Goal: Find contact information: Find contact information

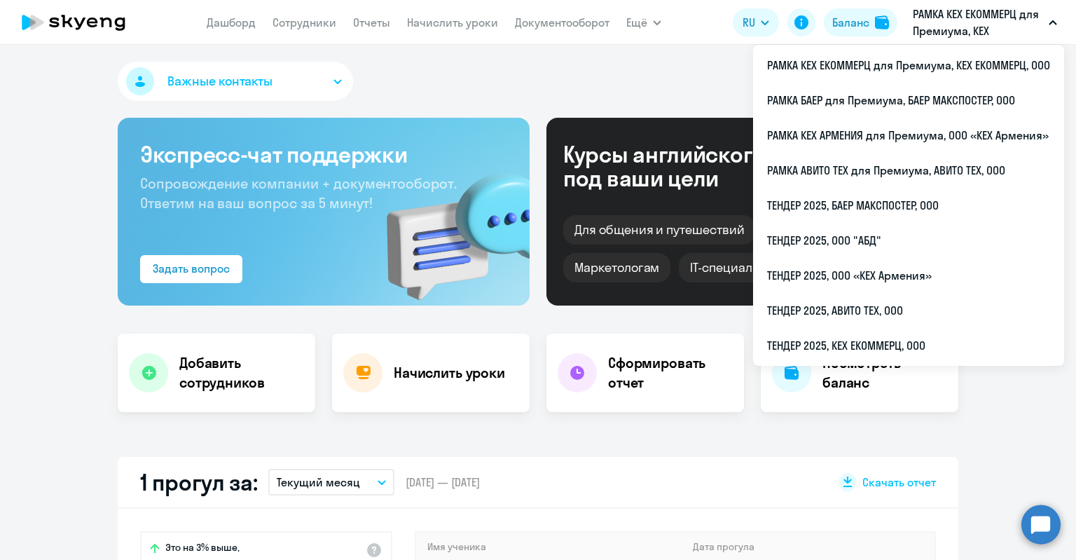
select select "30"
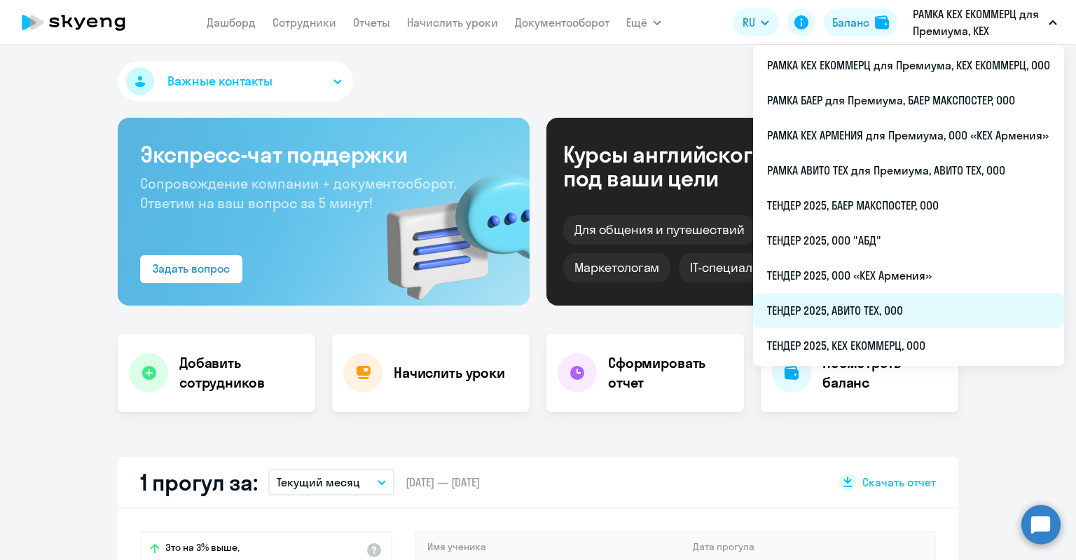
click at [877, 317] on li "ТЕНДЕР 2025, АВИТО ТЕХ, ООО" at bounding box center [908, 310] width 311 height 35
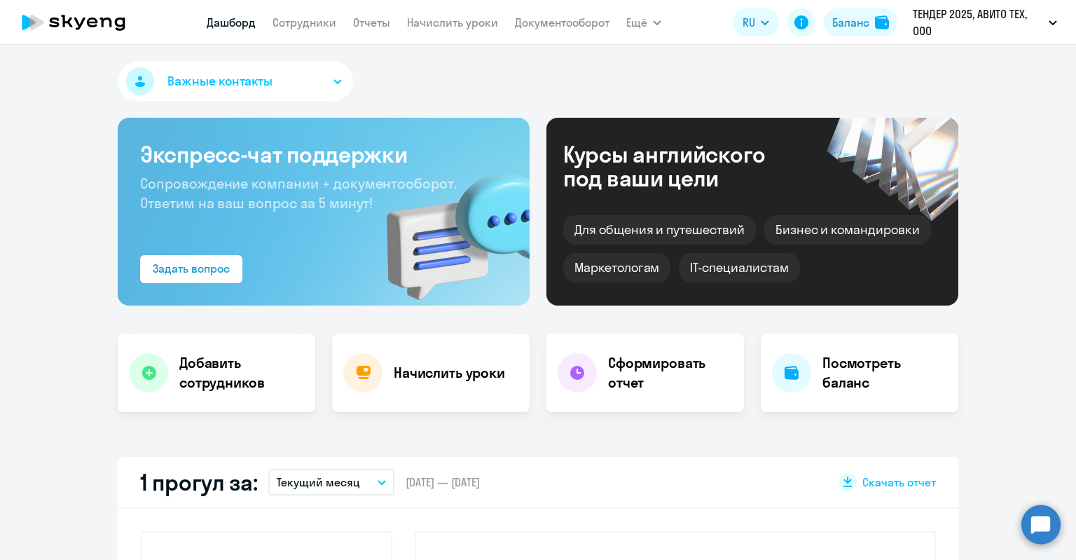
click at [308, 32] on nav "[PERSON_NAME] Отчеты Начислить уроки Документооборот" at bounding box center [408, 22] width 403 height 28
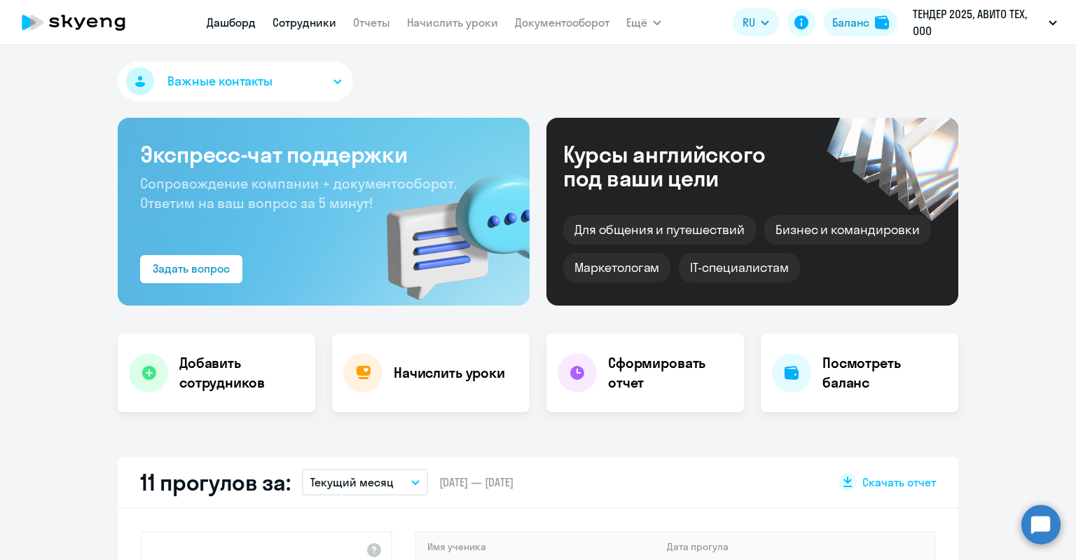
select select "30"
click at [306, 23] on link "Сотрудники" at bounding box center [305, 22] width 64 height 14
select select "30"
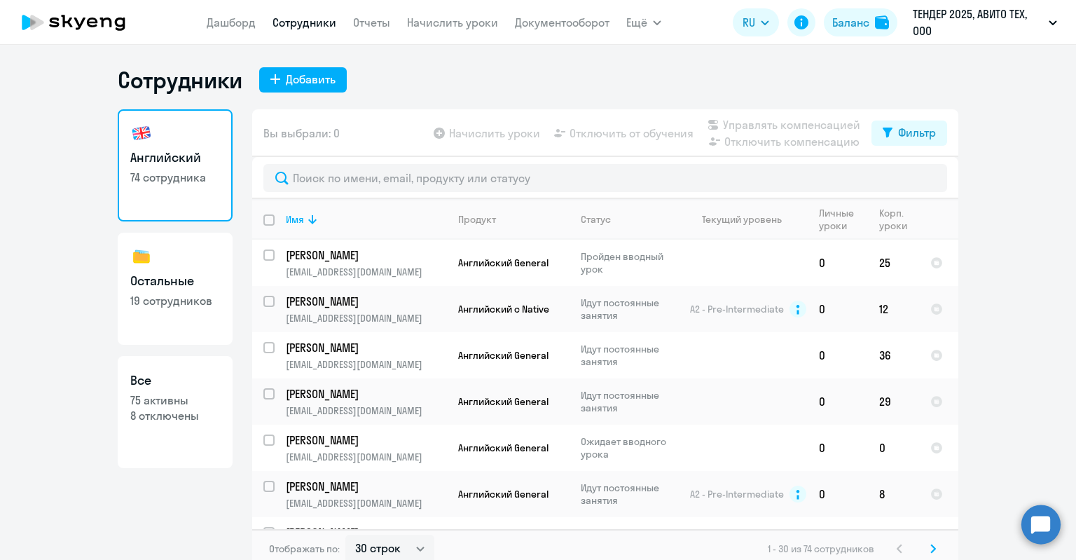
click at [164, 302] on p "19 сотрудников" at bounding box center [175, 300] width 90 height 15
select select "30"
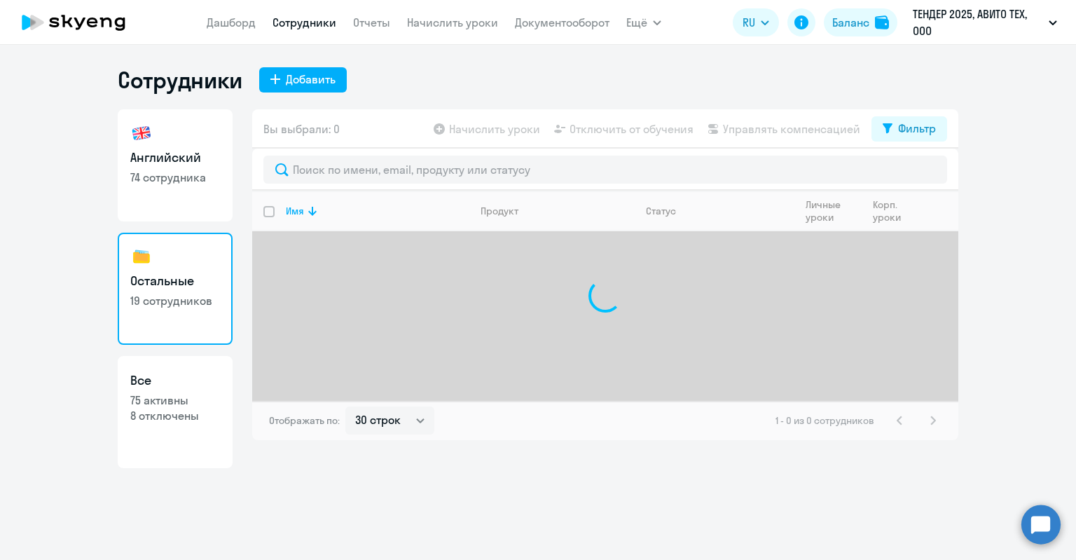
click at [174, 380] on h3 "Все" at bounding box center [175, 380] width 90 height 18
select select "30"
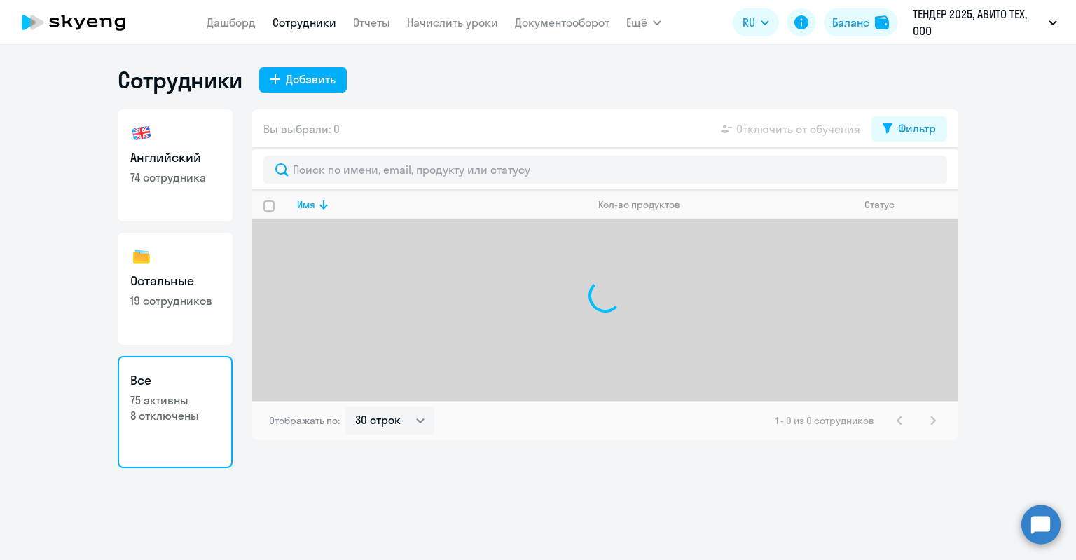
click at [175, 383] on h3 "Все" at bounding box center [175, 380] width 90 height 18
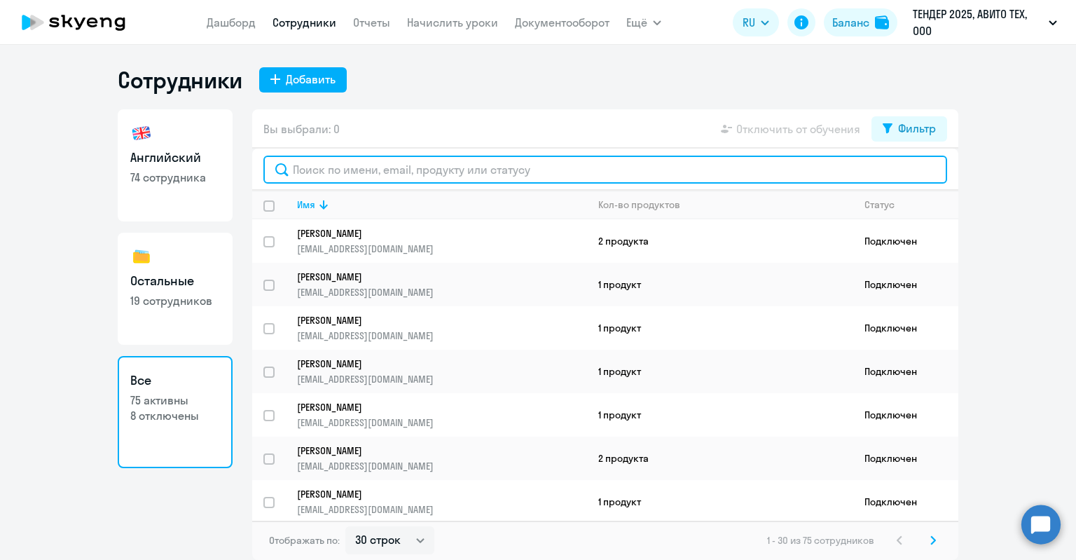
click at [331, 168] on input "text" at bounding box center [605, 170] width 684 height 28
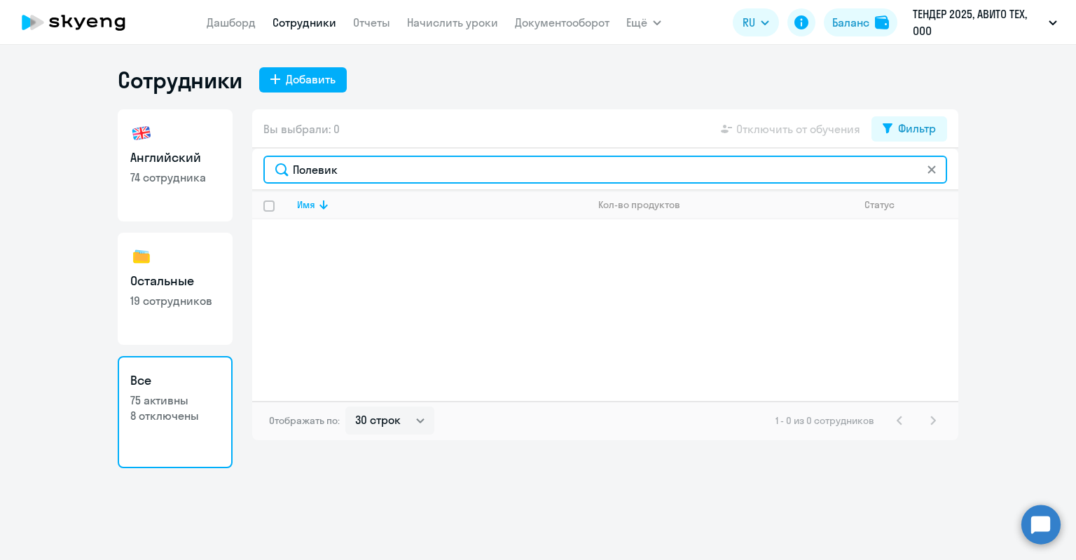
type input "Полевик"
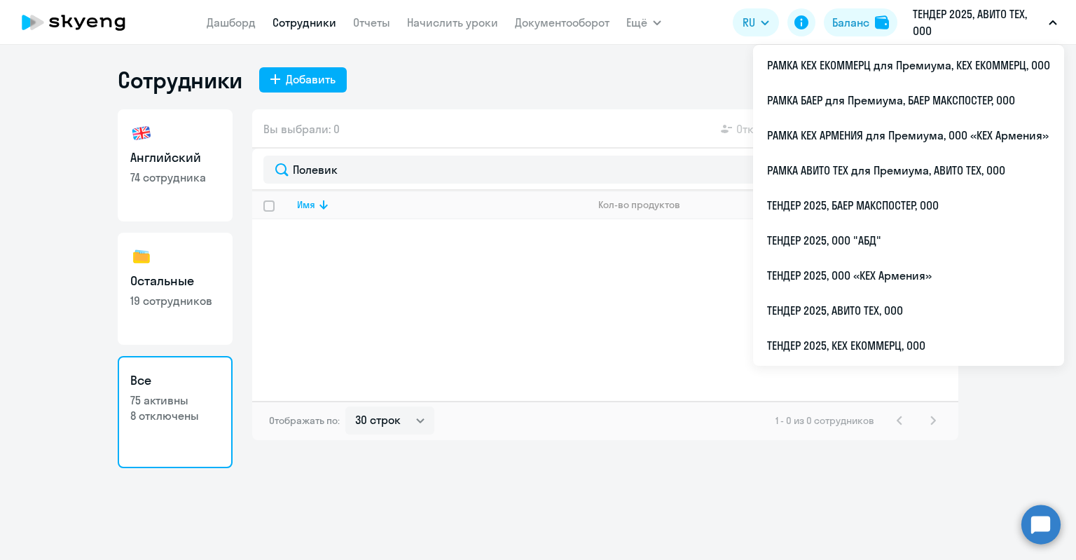
click at [919, 22] on p "ТЕНДЕР 2025, АВИТО ТЕХ, ООО" at bounding box center [978, 23] width 130 height 34
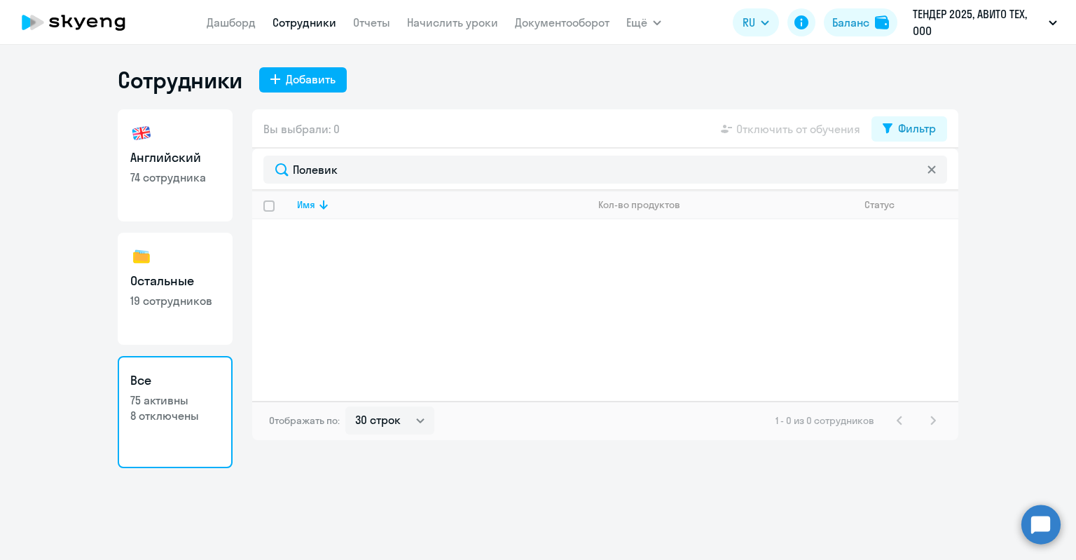
click at [919, 22] on p "ТЕНДЕР 2025, АВИТО ТЕХ, ООО" at bounding box center [978, 23] width 130 height 34
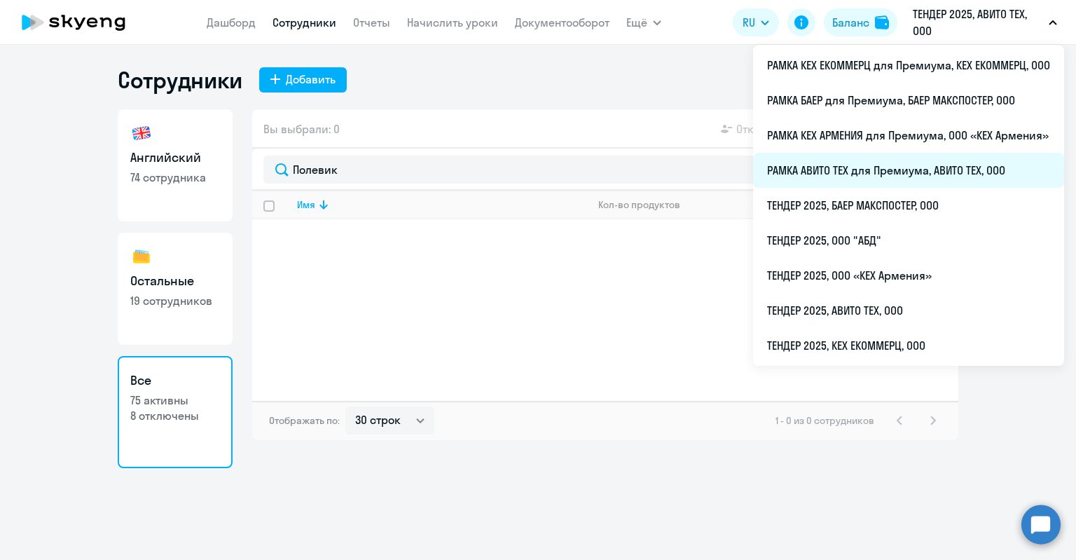
click at [853, 173] on li "РАМКА АВИТО ТЕХ для Премиума, АВИТО ТЕХ, ООО" at bounding box center [908, 170] width 311 height 35
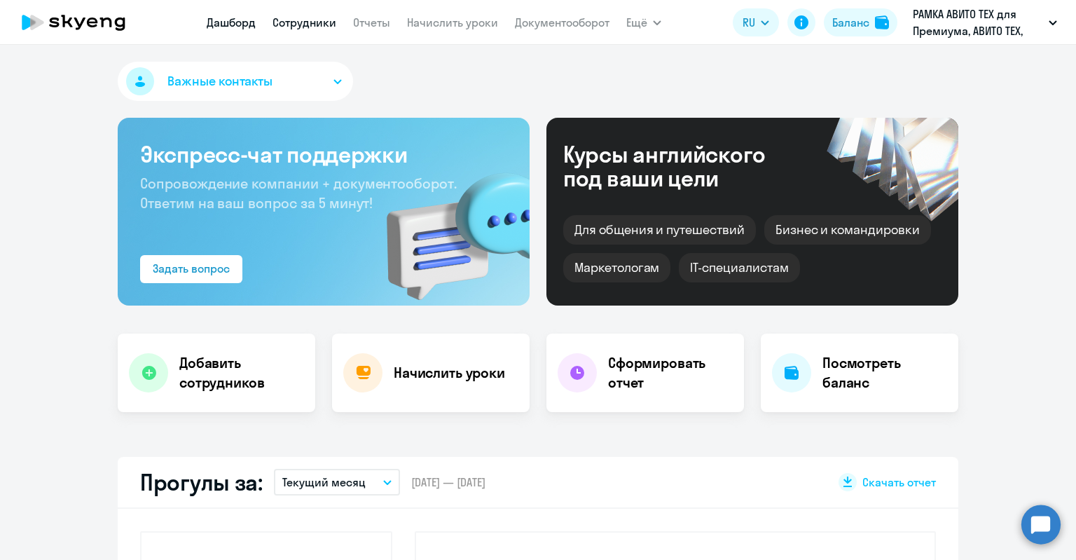
select select "30"
click at [293, 18] on link "Сотрудники" at bounding box center [305, 22] width 64 height 14
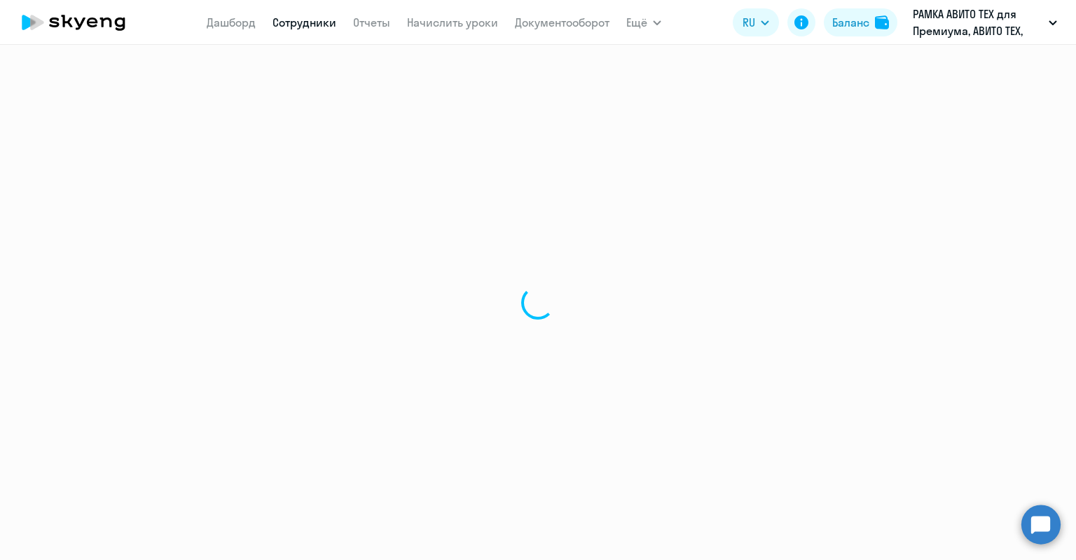
select select "30"
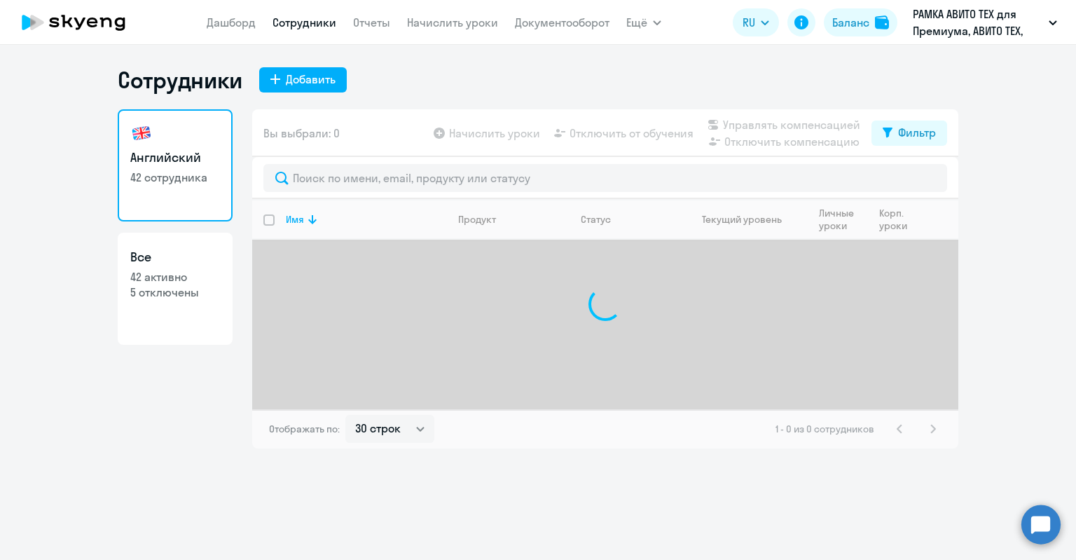
click at [167, 305] on link "Все 42 активно 5 отключены" at bounding box center [175, 289] width 115 height 112
select select "30"
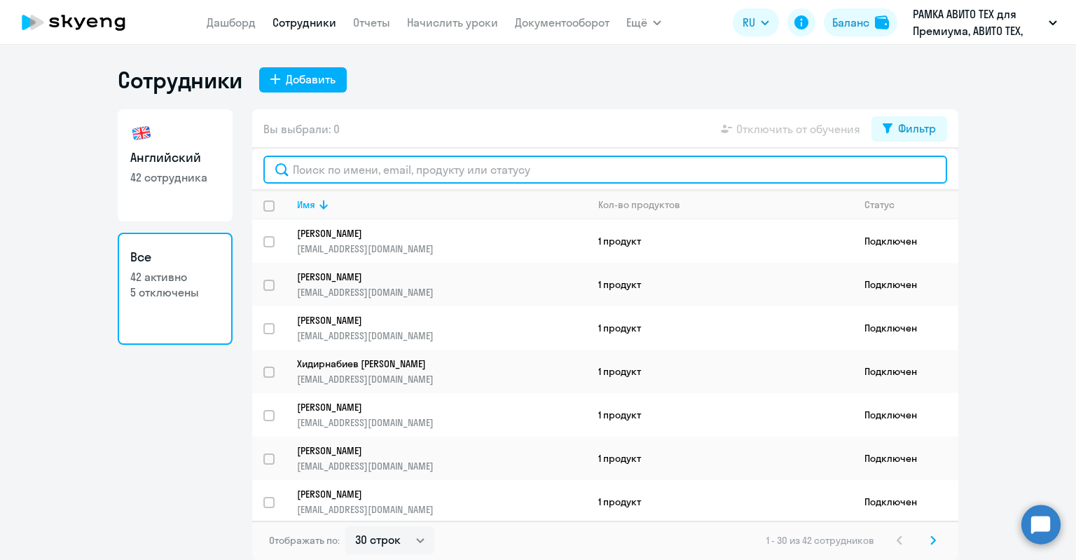
click at [315, 174] on input "text" at bounding box center [605, 170] width 684 height 28
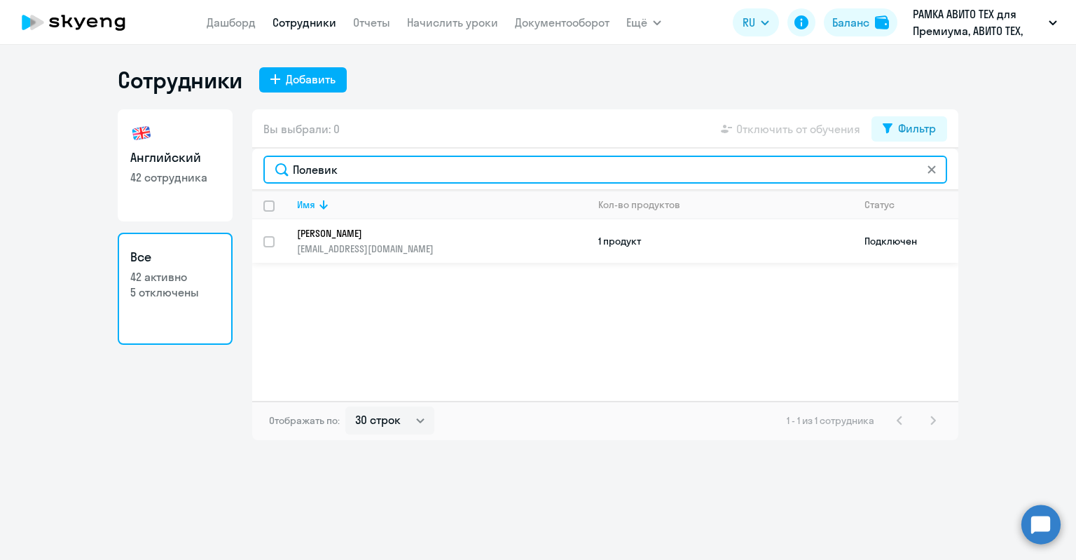
type input "Полевик"
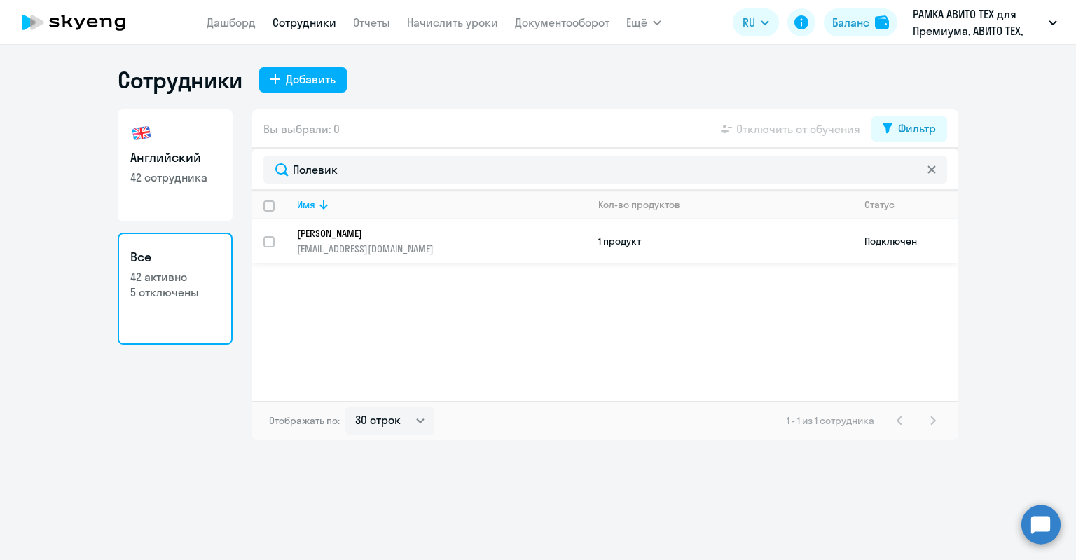
click at [397, 229] on p "[PERSON_NAME]" at bounding box center [432, 233] width 270 height 13
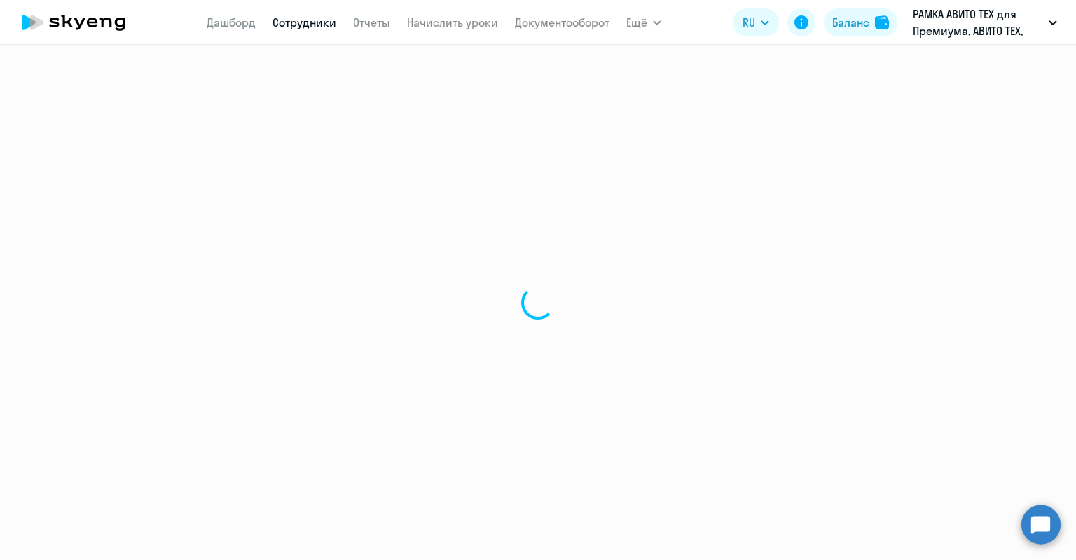
select select "english"
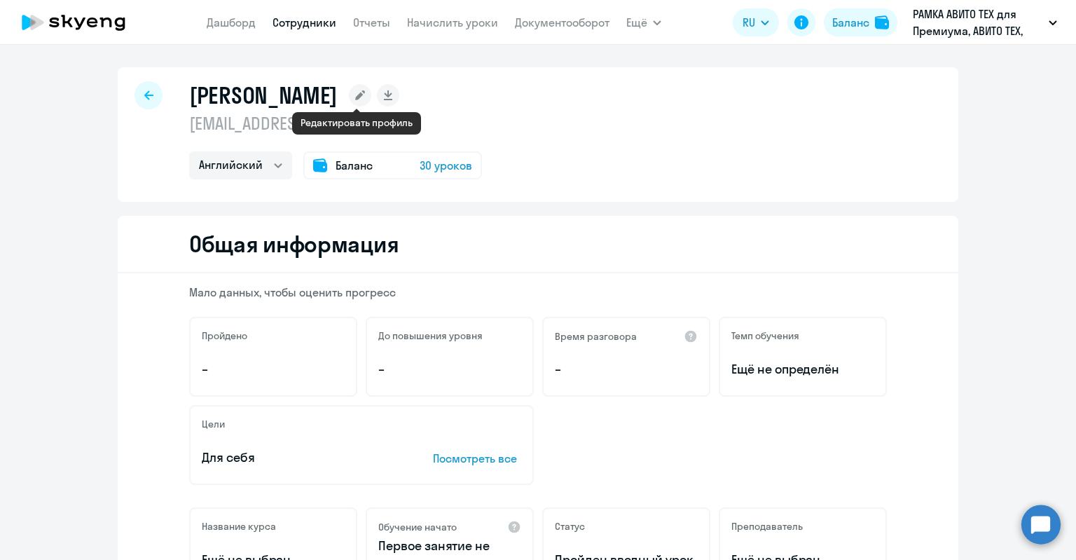
click at [365, 95] on rect at bounding box center [360, 95] width 22 height 22
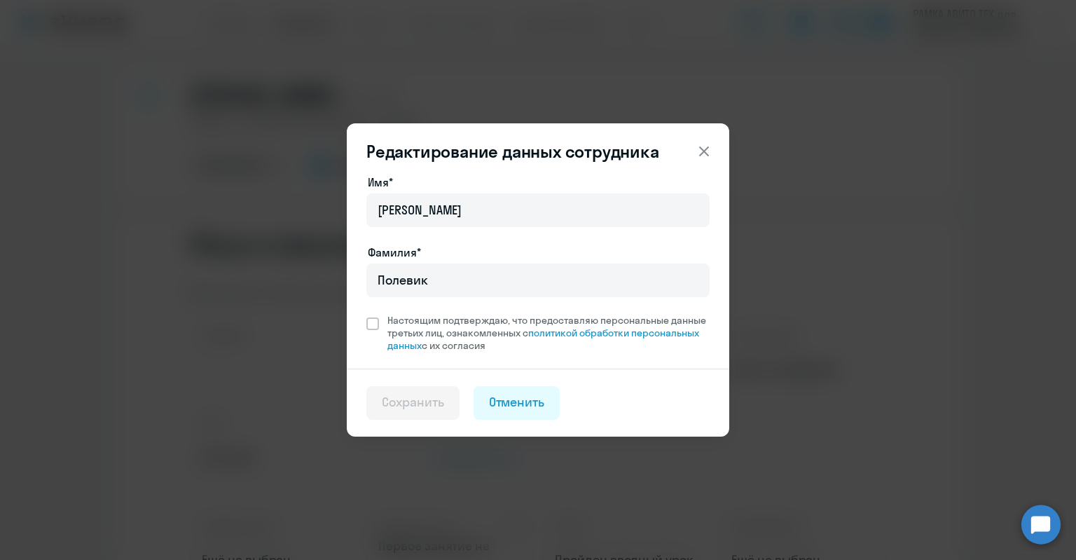
click at [872, 104] on div "Редактирование данных сотрудника Имя* [PERSON_NAME]* [PERSON_NAME] подтверждаю,…" at bounding box center [538, 280] width 678 height 392
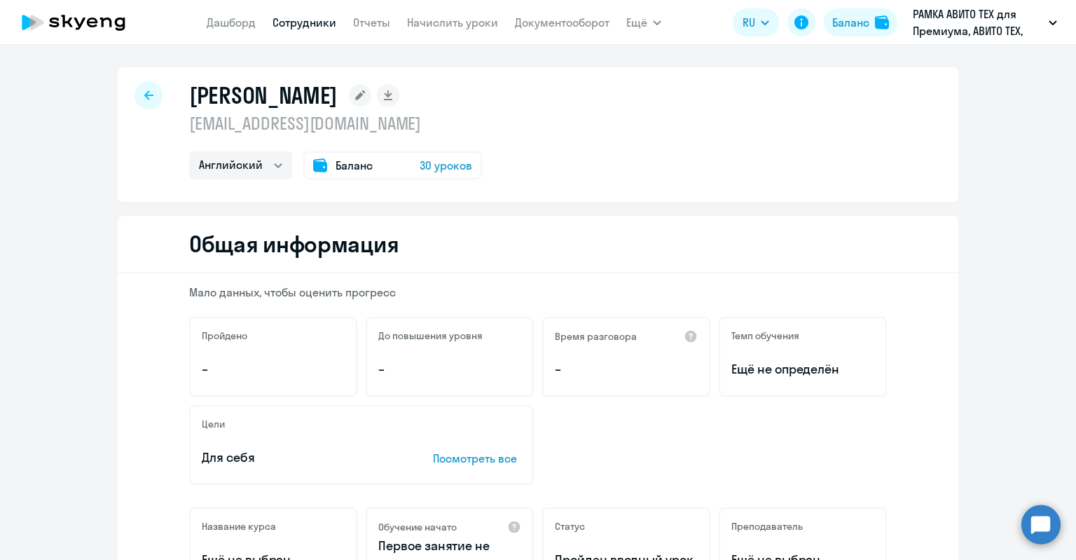
click at [290, 128] on p "[EMAIL_ADDRESS][DOMAIN_NAME]" at bounding box center [335, 123] width 293 height 22
click at [1044, 519] on circle at bounding box center [1041, 523] width 39 height 39
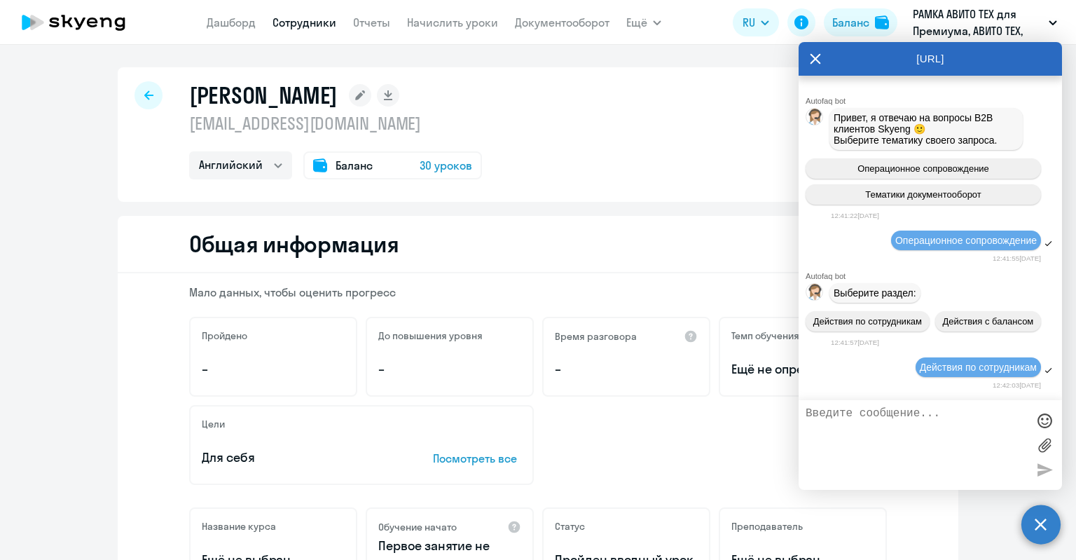
scroll to position [35059, 0]
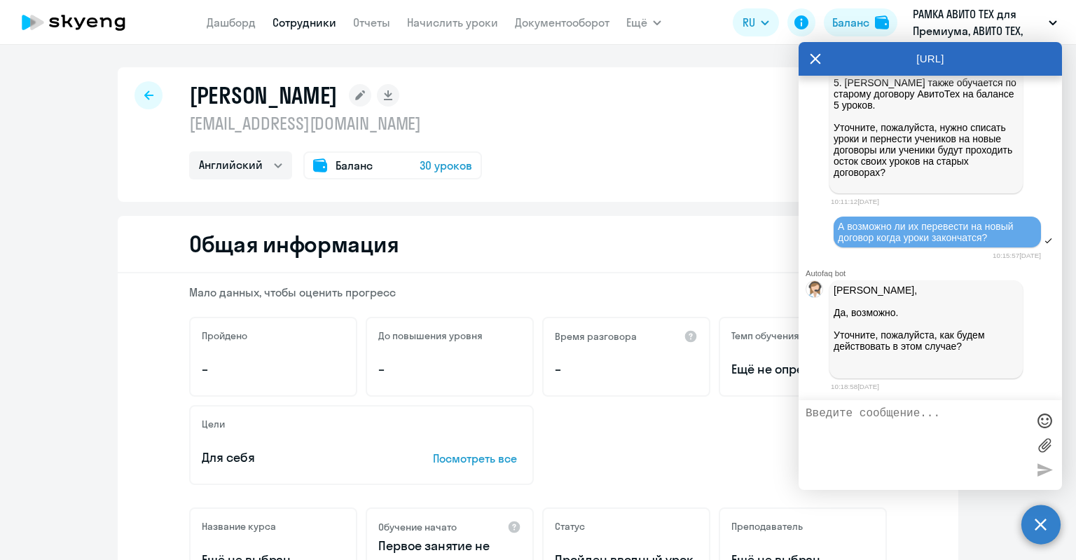
click at [921, 425] on textarea at bounding box center [916, 445] width 221 height 76
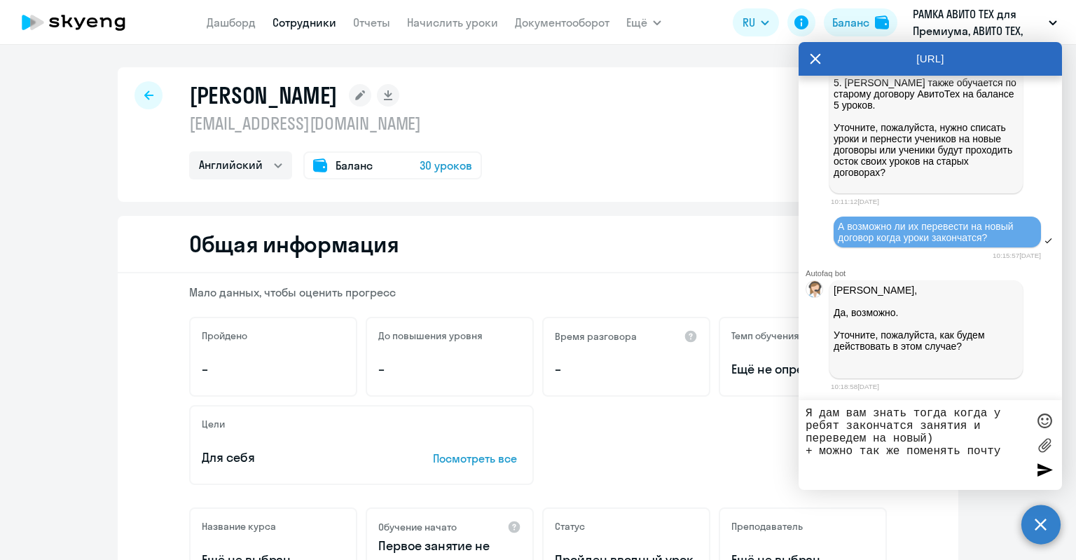
paste textarea "mailto:[EMAIL_ADDRESS][DOMAIN_NAME]"
click at [1005, 445] on textarea "Я дам вам знать тогда когда у ребят закончатся занятия и переведем на новый) + …" at bounding box center [916, 445] width 221 height 76
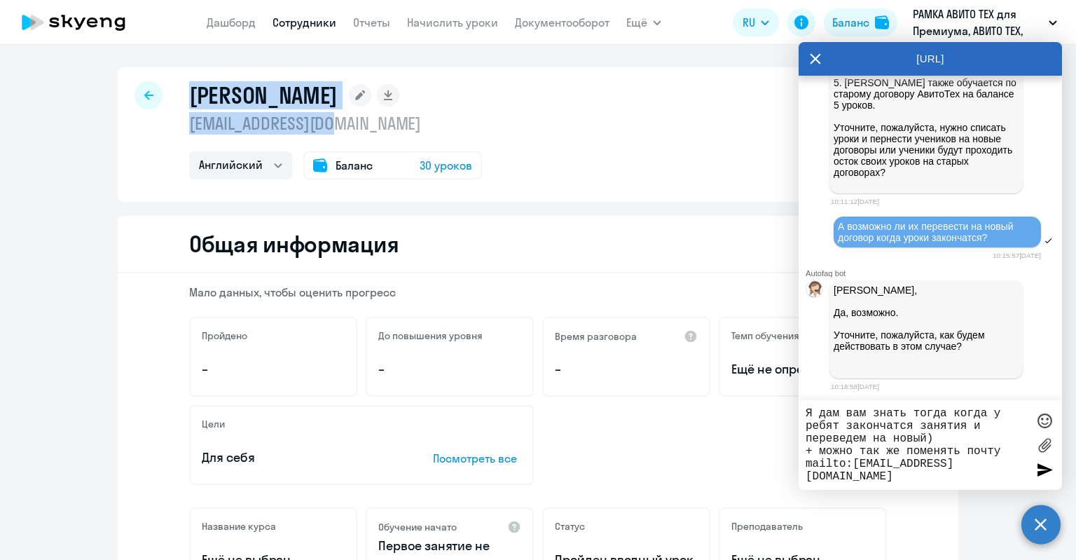
drag, startPoint x: 186, startPoint y: 90, endPoint x: 321, endPoint y: 125, distance: 139.5
click at [321, 125] on div "[PERSON_NAME] [EMAIL_ADDRESS][DOMAIN_NAME] Английский Баланс 30 уроков" at bounding box center [335, 130] width 293 height 98
copy div "[PERSON_NAME] [EMAIL_ADDRESS][DOMAIN_NAME]"
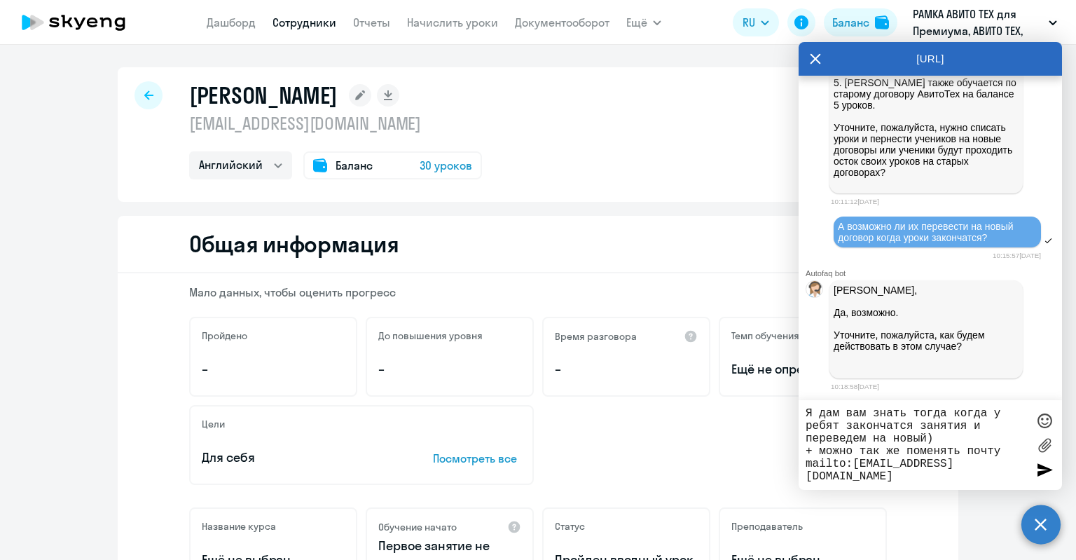
click at [1005, 452] on textarea "Я дам вам знать тогда когда у ребят закончатся занятия и переведем на новый) + …" at bounding box center [916, 445] width 221 height 76
paste textarea "[PERSON_NAME] [EMAIL_ADDRESS][DOMAIN_NAME]"
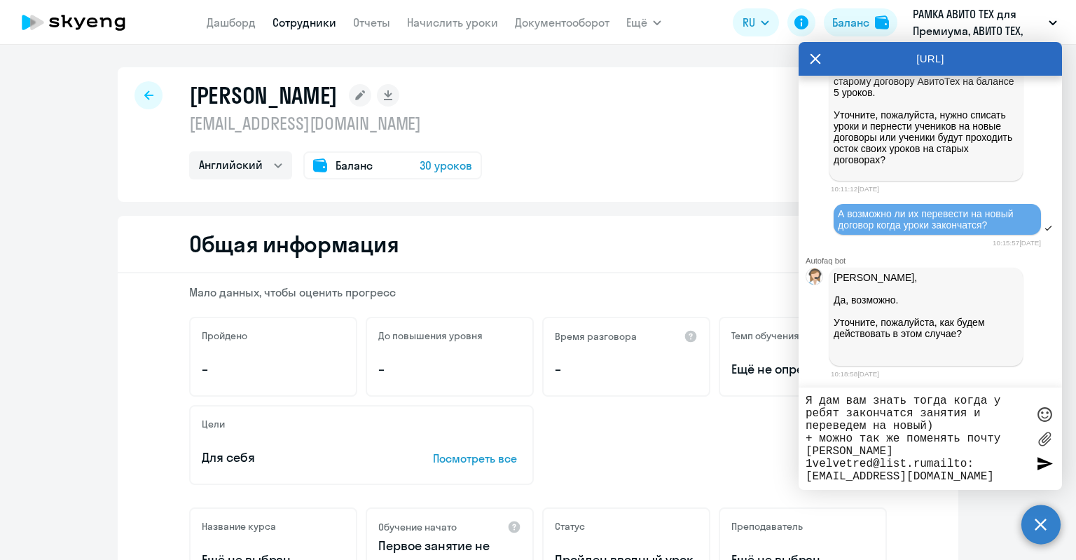
click at [1005, 438] on textarea "Я дам вам знать тогда когда у ребят закончатся занятия и переведем на новый) + …" at bounding box center [916, 438] width 221 height 88
click at [912, 474] on textarea "Я дам вам знать тогда когда у ребят закончатся занятия и переведем на новый) + …" at bounding box center [916, 438] width 221 height 88
click at [930, 472] on textarea "Я дам вам знать тогда когда у ребят закончатся занятия и переведем на новый) + …" at bounding box center [916, 438] width 221 height 88
click at [928, 466] on textarea "Я дам вам знать тогда когда у ребят закончатся занятия и переведем на новый) + …" at bounding box center [916, 438] width 221 height 88
drag, startPoint x: 851, startPoint y: 476, endPoint x: 803, endPoint y: 474, distance: 47.7
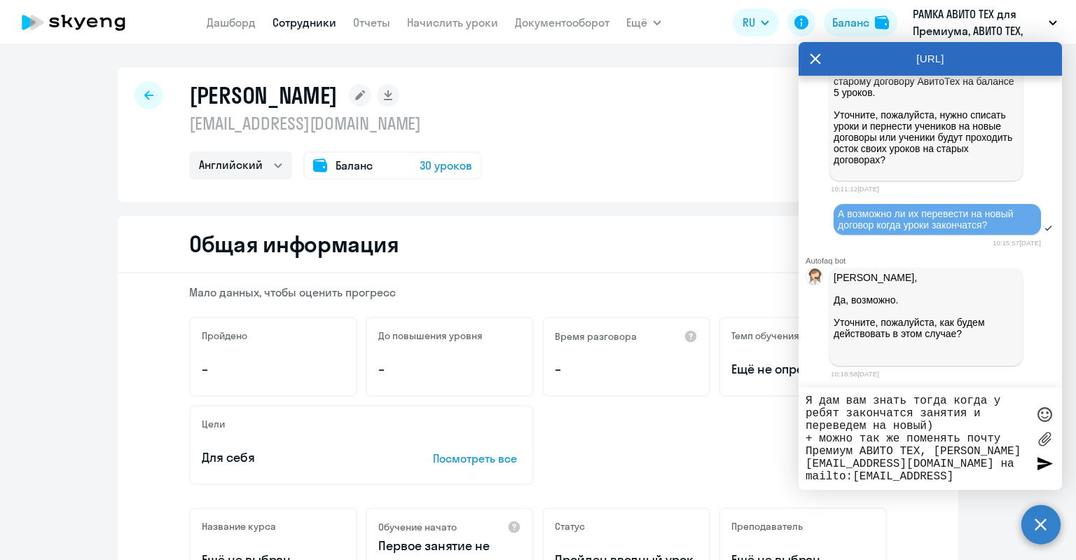
click at [803, 474] on div "Я дам вам знать тогда когда у ребят закончатся занятия и переведем на новый) + …" at bounding box center [930, 438] width 263 height 102
type textarea "Я дам вам знать тогда когда у ребят закончатся занятия и переведем на новый) + …"
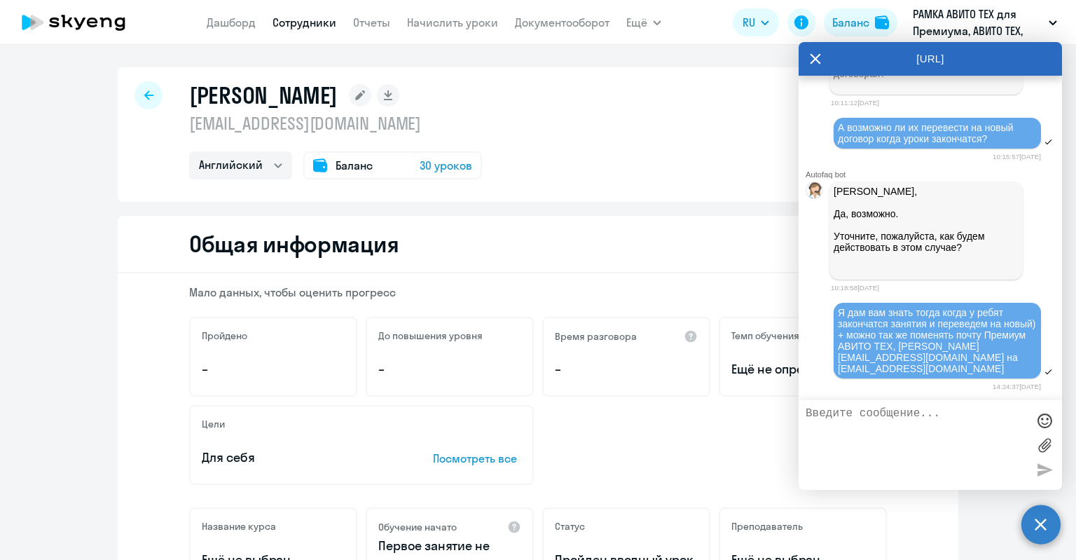
scroll to position [35158, 0]
click at [262, 119] on p "[EMAIL_ADDRESS][DOMAIN_NAME]" at bounding box center [335, 123] width 293 height 22
click at [262, 118] on p "[EMAIL_ADDRESS][DOMAIN_NAME]" at bounding box center [335, 123] width 293 height 22
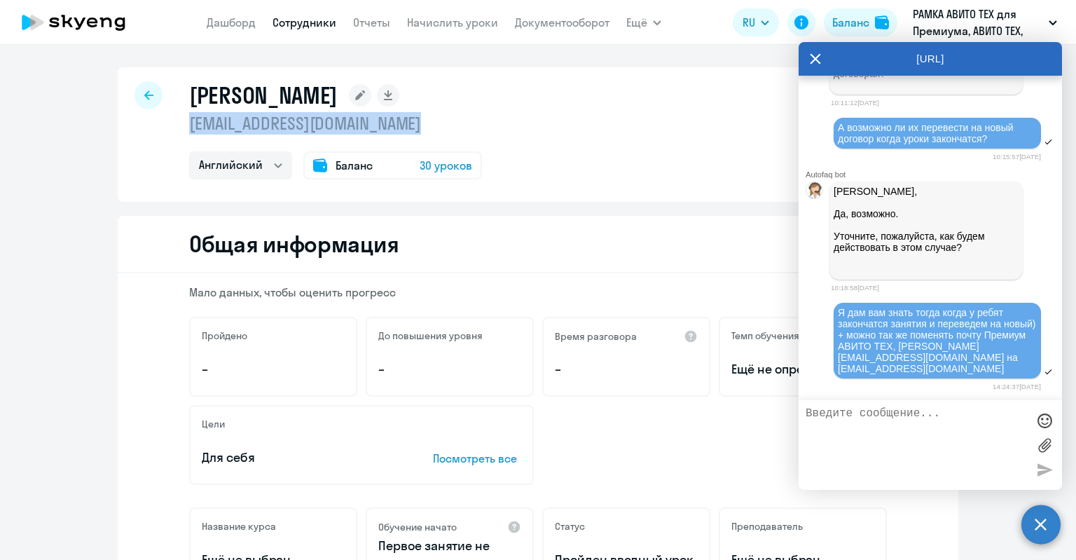
click at [262, 118] on p "[EMAIL_ADDRESS][DOMAIN_NAME]" at bounding box center [335, 123] width 293 height 22
copy p "[EMAIL_ADDRESS][DOMAIN_NAME]"
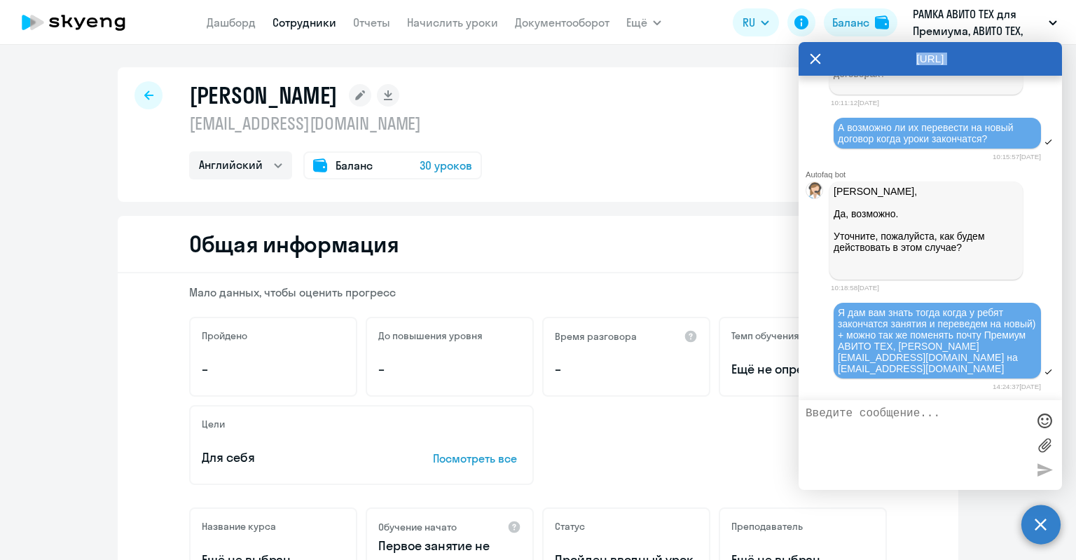
click at [819, 58] on div "[URL]" at bounding box center [930, 59] width 263 height 34
click at [819, 57] on icon at bounding box center [815, 59] width 11 height 34
